Goal: Information Seeking & Learning: Understand process/instructions

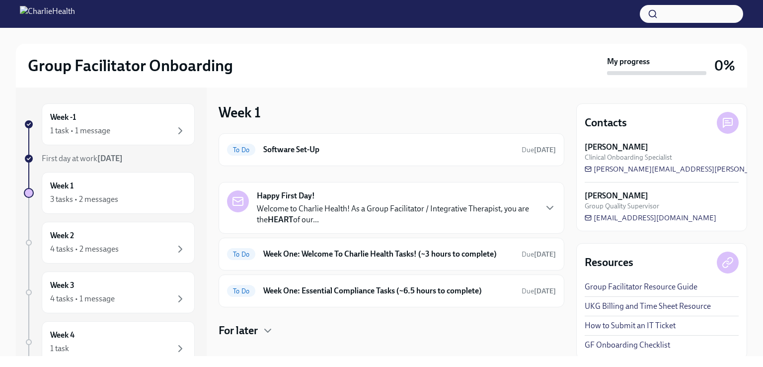
click at [283, 156] on div "To Do Software Set-Up Due [DATE]" at bounding box center [391, 150] width 329 height 16
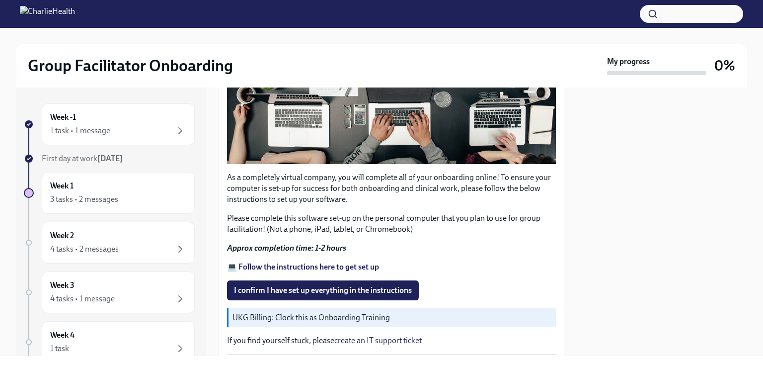
scroll to position [284, 0]
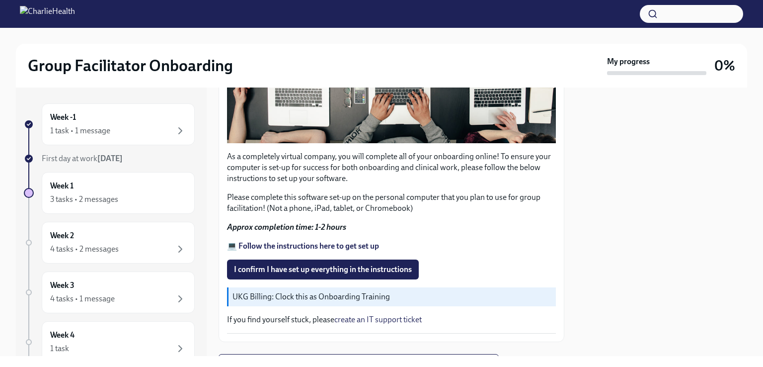
click at [363, 241] on strong "💻 Follow the instructions here to get set up" at bounding box center [303, 245] width 152 height 9
